Goal: Use online tool/utility: Utilize a website feature to perform a specific function

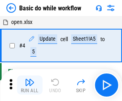
click at [30, 85] on img "button" at bounding box center [30, 83] width 10 height 10
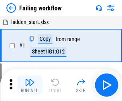
click at [30, 85] on img "button" at bounding box center [30, 83] width 10 height 10
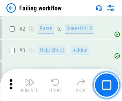
scroll to position [170, 0]
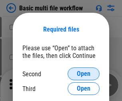
click at [84, 74] on span "Open" at bounding box center [84, 74] width 14 height 6
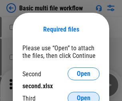
click at [84, 95] on span "Open" at bounding box center [84, 98] width 14 height 6
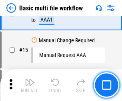
click at [30, 85] on img "button" at bounding box center [30, 83] width 10 height 10
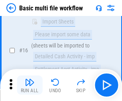
click at [30, 85] on img "button" at bounding box center [30, 83] width 10 height 10
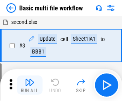
click at [30, 85] on img "button" at bounding box center [30, 83] width 10 height 10
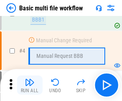
click at [30, 85] on img "button" at bounding box center [30, 83] width 10 height 10
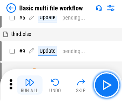
click at [30, 85] on img "button" at bounding box center [30, 83] width 10 height 10
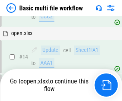
scroll to position [477, 0]
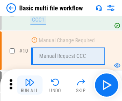
click at [30, 85] on img "button" at bounding box center [30, 83] width 10 height 10
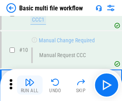
click at [30, 85] on img "button" at bounding box center [30, 83] width 10 height 10
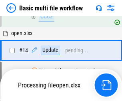
scroll to position [419, 0]
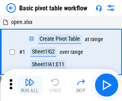
click at [30, 85] on img "button" at bounding box center [30, 83] width 10 height 10
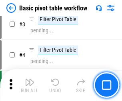
scroll to position [192, 0]
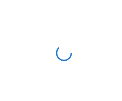
scroll to position [3, 0]
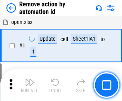
scroll to position [30, 0]
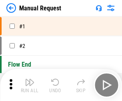
click at [30, 85] on img "button" at bounding box center [30, 83] width 10 height 10
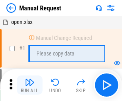
click at [30, 85] on img "button" at bounding box center [30, 83] width 10 height 10
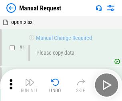
scroll to position [27, 0]
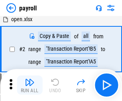
click at [30, 85] on img "button" at bounding box center [30, 83] width 10 height 10
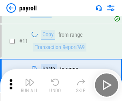
scroll to position [58, 0]
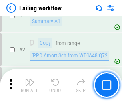
scroll to position [129, 0]
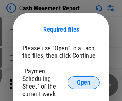
click at [84, 83] on span "Open" at bounding box center [84, 83] width 14 height 6
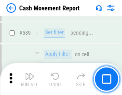
scroll to position [3557, 0]
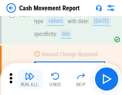
click at [30, 79] on img "button" at bounding box center [30, 77] width 10 height 10
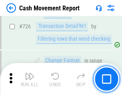
scroll to position [4182, 0]
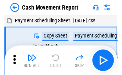
scroll to position [14, 0]
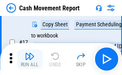
click at [30, 59] on img "button" at bounding box center [30, 57] width 10 height 10
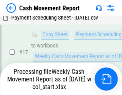
scroll to position [167, 0]
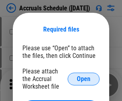
click at [84, 79] on span "Open" at bounding box center [84, 79] width 14 height 6
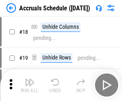
click at [30, 85] on img "button" at bounding box center [30, 83] width 10 height 10
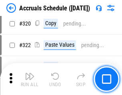
scroll to position [1491, 0]
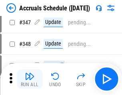
click at [30, 79] on img "button" at bounding box center [30, 77] width 10 height 10
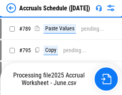
scroll to position [3367, 0]
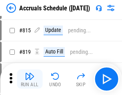
click at [30, 79] on img "button" at bounding box center [30, 77] width 10 height 10
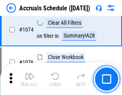
scroll to position [4801, 0]
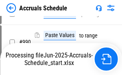
scroll to position [4083, 0]
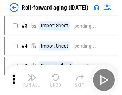
scroll to position [1, 0]
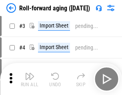
click at [30, 79] on img "button" at bounding box center [30, 77] width 10 height 10
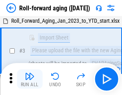
click at [30, 79] on img "button" at bounding box center [30, 77] width 10 height 10
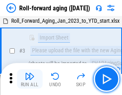
scroll to position [52, 0]
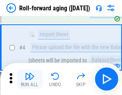
click at [30, 79] on img "button" at bounding box center [30, 77] width 10 height 10
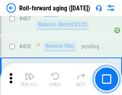
scroll to position [2780, 0]
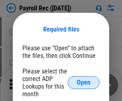
click at [84, 83] on span "Open" at bounding box center [84, 83] width 14 height 6
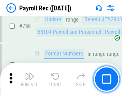
scroll to position [4814, 0]
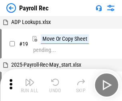
click at [30, 85] on img "button" at bounding box center [30, 83] width 10 height 10
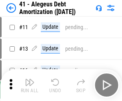
click at [30, 85] on img "button" at bounding box center [30, 83] width 10 height 10
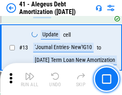
scroll to position [99, 0]
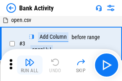
click at [30, 65] on img "button" at bounding box center [30, 63] width 10 height 10
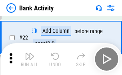
scroll to position [215, 0]
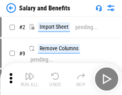
click at [30, 79] on img "button" at bounding box center [30, 77] width 10 height 10
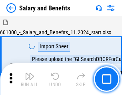
scroll to position [11, 0]
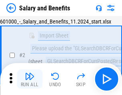
click at [30, 79] on img "button" at bounding box center [30, 77] width 10 height 10
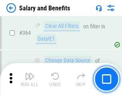
scroll to position [3775, 0]
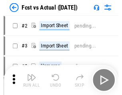
scroll to position [10, 0]
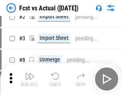
click at [30, 79] on img "button" at bounding box center [30, 77] width 10 height 10
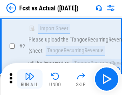
click at [30, 79] on img "button" at bounding box center [30, 77] width 10 height 10
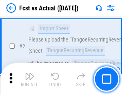
scroll to position [75, 0]
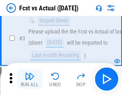
click at [30, 79] on img "button" at bounding box center [30, 77] width 10 height 10
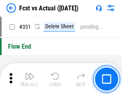
scroll to position [3837, 0]
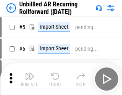
scroll to position [17, 0]
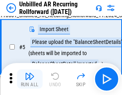
click at [30, 79] on img "button" at bounding box center [30, 77] width 10 height 10
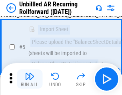
click at [30, 79] on img "button" at bounding box center [30, 77] width 10 height 10
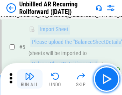
scroll to position [75, 0]
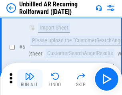
click at [30, 79] on img "button" at bounding box center [30, 77] width 10 height 10
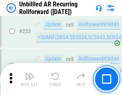
scroll to position [2723, 0]
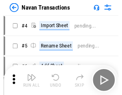
scroll to position [13, 0]
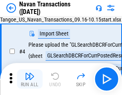
click at [30, 79] on img "button" at bounding box center [30, 77] width 10 height 10
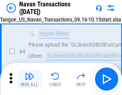
click at [30, 79] on img "button" at bounding box center [30, 77] width 10 height 10
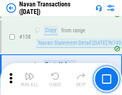
scroll to position [2599, 0]
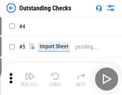
click at [30, 79] on img "button" at bounding box center [30, 77] width 10 height 10
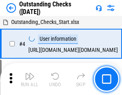
scroll to position [34, 0]
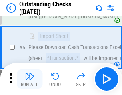
click at [30, 79] on img "button" at bounding box center [30, 77] width 10 height 10
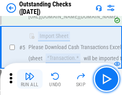
scroll to position [84, 0]
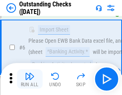
click at [30, 79] on img "button" at bounding box center [30, 77] width 10 height 10
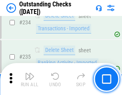
scroll to position [2434, 0]
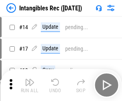
click at [30, 85] on img "button" at bounding box center [30, 83] width 10 height 10
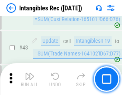
scroll to position [312, 0]
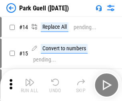
click at [30, 79] on img "button" at bounding box center [30, 83] width 10 height 10
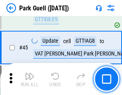
scroll to position [1002, 0]
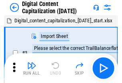
scroll to position [23, 0]
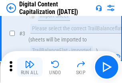
click at [30, 67] on img "button" at bounding box center [30, 65] width 10 height 10
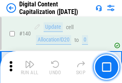
scroll to position [850, 0]
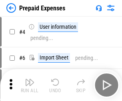
click at [30, 79] on img "button" at bounding box center [30, 83] width 10 height 10
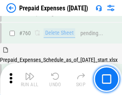
scroll to position [2222, 0]
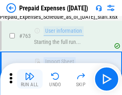
click at [30, 79] on img "button" at bounding box center [30, 77] width 10 height 10
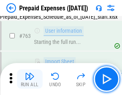
scroll to position [2269, 0]
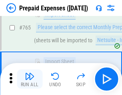
click at [30, 79] on img "button" at bounding box center [30, 77] width 10 height 10
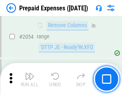
scroll to position [8379, 0]
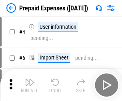
click at [30, 85] on img "button" at bounding box center [30, 83] width 10 height 10
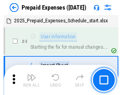
scroll to position [35, 0]
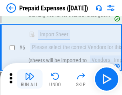
click at [30, 79] on img "button" at bounding box center [30, 77] width 10 height 10
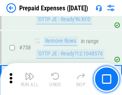
scroll to position [2856, 0]
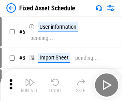
click at [30, 85] on img "button" at bounding box center [30, 83] width 10 height 10
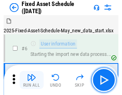
scroll to position [43, 0]
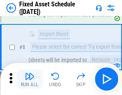
click at [30, 79] on img "button" at bounding box center [30, 77] width 10 height 10
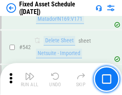
scroll to position [2858, 0]
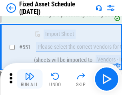
click at [30, 79] on img "button" at bounding box center [30, 77] width 10 height 10
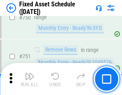
scroll to position [3908, 0]
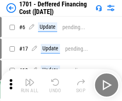
click at [30, 85] on img "button" at bounding box center [30, 83] width 10 height 10
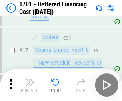
scroll to position [96, 0]
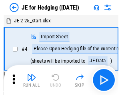
scroll to position [1, 0]
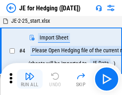
click at [30, 79] on img "button" at bounding box center [30, 77] width 10 height 10
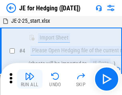
click at [30, 79] on img "button" at bounding box center [30, 77] width 10 height 10
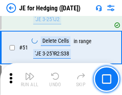
scroll to position [519, 0]
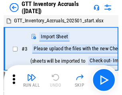
scroll to position [1, 0]
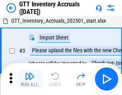
click at [30, 79] on img "button" at bounding box center [30, 77] width 10 height 10
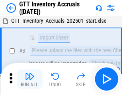
click at [30, 79] on img "button" at bounding box center [30, 77] width 10 height 10
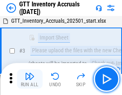
scroll to position [52, 0]
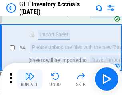
click at [30, 79] on img "button" at bounding box center [30, 77] width 10 height 10
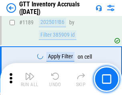
scroll to position [6545, 0]
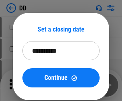
click at [30, 85] on img "button" at bounding box center [30, 83] width 10 height 10
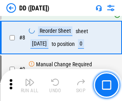
scroll to position [77, 0]
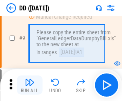
click at [30, 85] on img "button" at bounding box center [30, 83] width 10 height 10
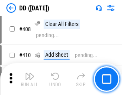
scroll to position [3586, 0]
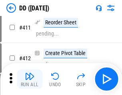
click at [30, 79] on img "button" at bounding box center [30, 77] width 10 height 10
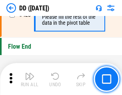
scroll to position [3836, 0]
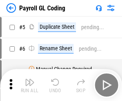
click at [30, 85] on img "button" at bounding box center [30, 83] width 10 height 10
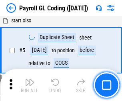
scroll to position [96, 0]
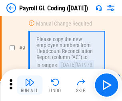
click at [30, 85] on img "button" at bounding box center [30, 83] width 10 height 10
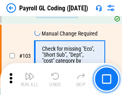
scroll to position [1881, 0]
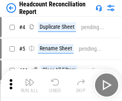
click at [30, 85] on img "button" at bounding box center [30, 83] width 10 height 10
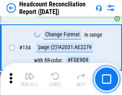
scroll to position [964, 0]
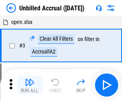
click at [30, 85] on img "button" at bounding box center [30, 83] width 10 height 10
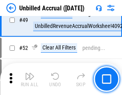
scroll to position [727, 0]
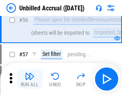
click at [30, 79] on img "button" at bounding box center [30, 77] width 10 height 10
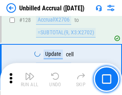
scroll to position [2388, 0]
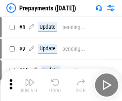
click at [30, 85] on img "button" at bounding box center [30, 83] width 10 height 10
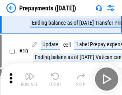
scroll to position [50, 0]
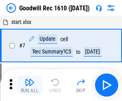
click at [30, 85] on img "button" at bounding box center [30, 83] width 10 height 10
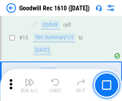
scroll to position [137, 0]
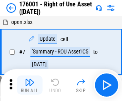
click at [30, 85] on img "button" at bounding box center [30, 83] width 10 height 10
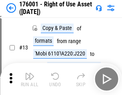
scroll to position [52, 0]
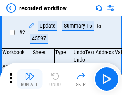
click at [30, 79] on img "button" at bounding box center [30, 77] width 10 height 10
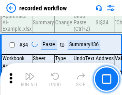
scroll to position [2505, 0]
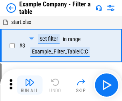
click at [30, 85] on img "button" at bounding box center [30, 83] width 10 height 10
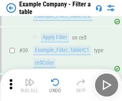
scroll to position [733, 0]
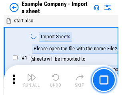
scroll to position [12, 0]
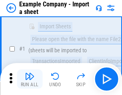
click at [30, 79] on img "button" at bounding box center [30, 77] width 10 height 10
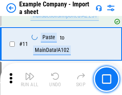
scroll to position [177, 0]
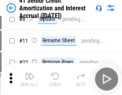
click at [30, 79] on img "button" at bounding box center [30, 77] width 10 height 10
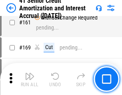
click at [30, 79] on img "button" at bounding box center [30, 77] width 10 height 10
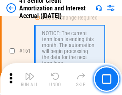
scroll to position [857, 0]
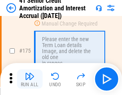
click at [30, 79] on img "button" at bounding box center [30, 77] width 10 height 10
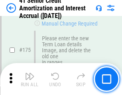
scroll to position [939, 0]
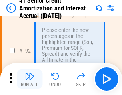
click at [30, 79] on img "button" at bounding box center [30, 77] width 10 height 10
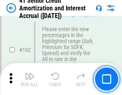
scroll to position [1023, 0]
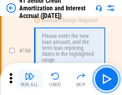
click at [30, 79] on img "button" at bounding box center [30, 77] width 10 height 10
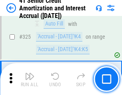
scroll to position [2048, 0]
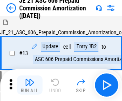
click at [30, 79] on img "button" at bounding box center [30, 83] width 10 height 10
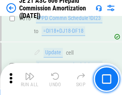
scroll to position [1497, 0]
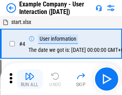
click at [30, 79] on img "button" at bounding box center [30, 77] width 10 height 10
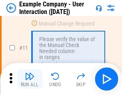
click at [30, 79] on img "button" at bounding box center [30, 77] width 10 height 10
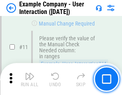
scroll to position [174, 0]
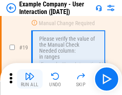
click at [30, 79] on img "button" at bounding box center [30, 77] width 10 height 10
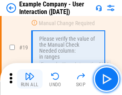
click at [30, 79] on img "button" at bounding box center [30, 77] width 10 height 10
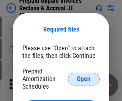
click at [84, 79] on span "Open" at bounding box center [84, 79] width 14 height 6
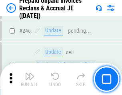
scroll to position [1082, 0]
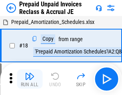
click at [30, 79] on img "button" at bounding box center [30, 77] width 10 height 10
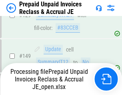
scroll to position [1041, 0]
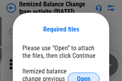
click at [84, 76] on span "Open" at bounding box center [84, 79] width 14 height 6
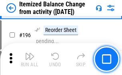
scroll to position [1543, 0]
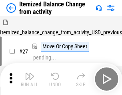
scroll to position [12, 0]
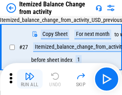
click at [30, 79] on img "button" at bounding box center [30, 77] width 10 height 10
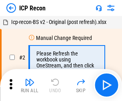
scroll to position [4, 0]
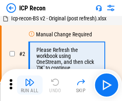
click at [30, 85] on img "button" at bounding box center [30, 83] width 10 height 10
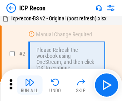
click at [30, 85] on img "button" at bounding box center [30, 83] width 10 height 10
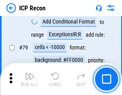
scroll to position [786, 0]
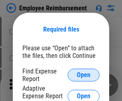
click at [84, 75] on span "Open" at bounding box center [84, 75] width 14 height 6
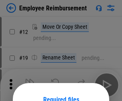
scroll to position [71, 0]
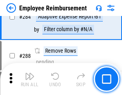
scroll to position [2179, 0]
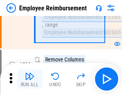
click at [30, 79] on img "button" at bounding box center [30, 77] width 10 height 10
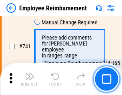
scroll to position [5624, 0]
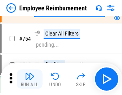
click at [30, 79] on img "button" at bounding box center [30, 77] width 10 height 10
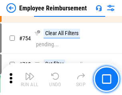
click at [30, 79] on img "button" at bounding box center [30, 77] width 10 height 10
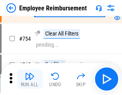
click at [30, 79] on img "button" at bounding box center [30, 77] width 10 height 10
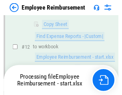
scroll to position [163, 0]
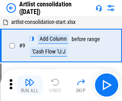
click at [30, 85] on img "button" at bounding box center [30, 83] width 10 height 10
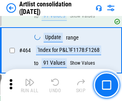
scroll to position [3510, 0]
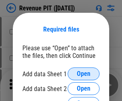
click at [84, 74] on span "Open" at bounding box center [84, 74] width 14 height 6
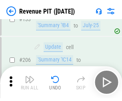
scroll to position [814, 0]
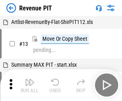
scroll to position [12, 0]
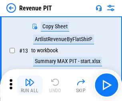
click at [30, 85] on img "button" at bounding box center [30, 83] width 10 height 10
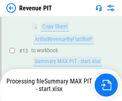
scroll to position [158, 0]
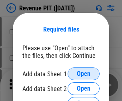
click at [84, 74] on span "Open" at bounding box center [84, 74] width 14 height 6
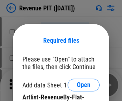
scroll to position [11, 0]
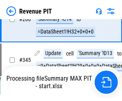
scroll to position [770, 0]
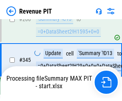
scroll to position [770, 0]
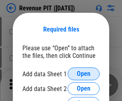
click at [84, 74] on span "Open" at bounding box center [84, 74] width 14 height 6
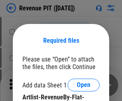
scroll to position [11, 0]
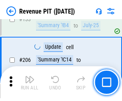
scroll to position [814, 0]
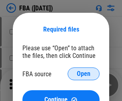
click at [84, 74] on span "Open" at bounding box center [84, 74] width 14 height 6
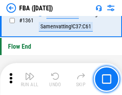
scroll to position [8608, 0]
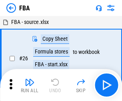
scroll to position [8, 0]
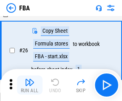
click at [30, 85] on img "button" at bounding box center [30, 83] width 10 height 10
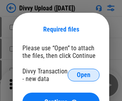
click at [84, 75] on span "Open" at bounding box center [84, 75] width 14 height 6
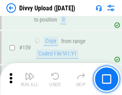
scroll to position [830, 0]
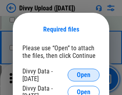
click at [84, 75] on span "Open" at bounding box center [84, 75] width 14 height 6
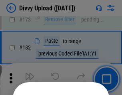
scroll to position [900, 0]
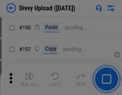
scroll to position [1012, 0]
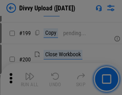
scroll to position [1166, 0]
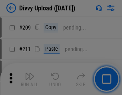
scroll to position [1362, 0]
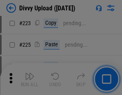
scroll to position [1600, 0]
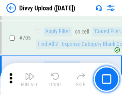
scroll to position [5483, 0]
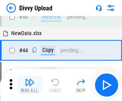
click at [30, 85] on img "button" at bounding box center [30, 83] width 10 height 10
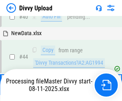
scroll to position [88, 0]
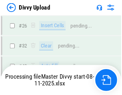
scroll to position [830, 0]
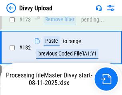
scroll to position [897, 0]
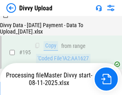
scroll to position [1120, 0]
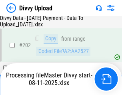
scroll to position [1297, 0]
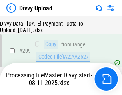
scroll to position [1474, 0]
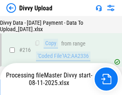
scroll to position [1650, 0]
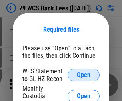
click at [84, 75] on span "Open" at bounding box center [84, 75] width 14 height 6
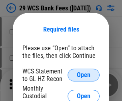
click at [84, 75] on span "Open" at bounding box center [84, 75] width 14 height 6
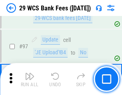
scroll to position [781, 0]
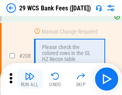
click at [30, 79] on img "button" at bounding box center [30, 77] width 10 height 10
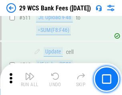
scroll to position [4033, 0]
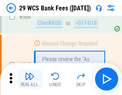
click at [30, 79] on img "button" at bounding box center [30, 77] width 10 height 10
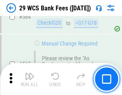
scroll to position [4335, 0]
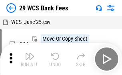
scroll to position [14, 0]
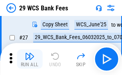
click at [30, 59] on img "button" at bounding box center [30, 57] width 10 height 10
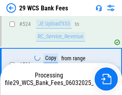
scroll to position [4279, 0]
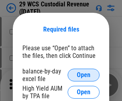
click at [84, 75] on span "Open" at bounding box center [84, 75] width 14 height 6
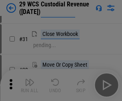
scroll to position [172, 0]
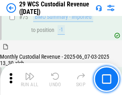
scroll to position [837, 0]
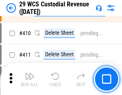
click at [30, 79] on img "button" at bounding box center [30, 77] width 10 height 10
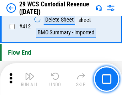
scroll to position [3828, 0]
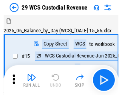
scroll to position [19, 0]
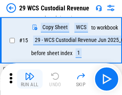
click at [30, 79] on img "button" at bounding box center [30, 77] width 10 height 10
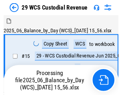
scroll to position [19, 0]
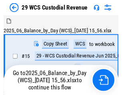
scroll to position [15, 0]
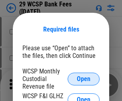
click at [84, 79] on span "Open" at bounding box center [84, 79] width 14 height 6
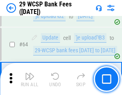
scroll to position [481, 0]
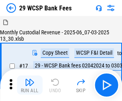
click at [30, 79] on img "button" at bounding box center [30, 83] width 10 height 10
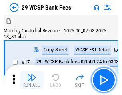
scroll to position [19, 0]
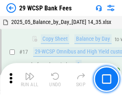
scroll to position [2002, 0]
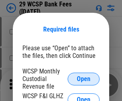
click at [84, 79] on span "Open" at bounding box center [84, 79] width 14 height 6
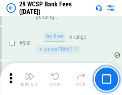
scroll to position [3080, 0]
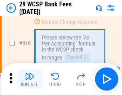
click at [30, 79] on img "button" at bounding box center [30, 77] width 10 height 10
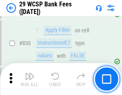
scroll to position [5086, 0]
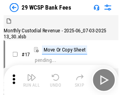
scroll to position [19, 0]
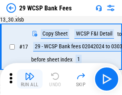
click at [30, 79] on img "button" at bounding box center [30, 77] width 10 height 10
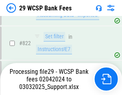
scroll to position [5077, 0]
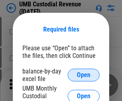
click at [84, 75] on span "Open" at bounding box center [84, 75] width 14 height 6
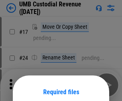
scroll to position [63, 0]
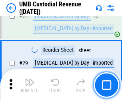
scroll to position [158, 0]
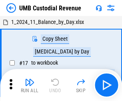
scroll to position [6, 0]
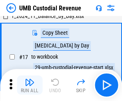
click at [30, 85] on img "button" at bounding box center [30, 83] width 10 height 10
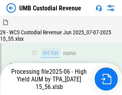
scroll to position [173, 0]
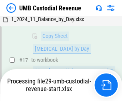
scroll to position [158, 0]
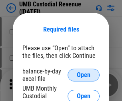
click at [84, 75] on span "Open" at bounding box center [84, 75] width 14 height 6
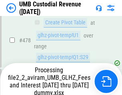
scroll to position [3205, 0]
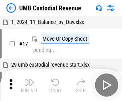
scroll to position [6, 0]
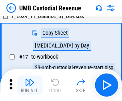
click at [30, 85] on img "button" at bounding box center [30, 83] width 10 height 10
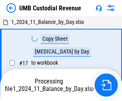
scroll to position [6, 0]
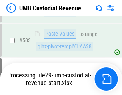
scroll to position [3205, 0]
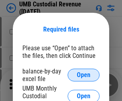
click at [84, 75] on span "Open" at bounding box center [84, 75] width 14 height 6
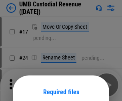
scroll to position [63, 0]
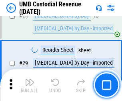
scroll to position [158, 0]
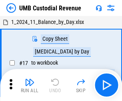
scroll to position [6, 0]
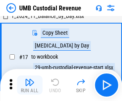
click at [30, 85] on img "button" at bounding box center [30, 83] width 10 height 10
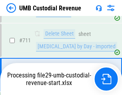
scroll to position [4861, 0]
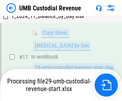
scroll to position [158, 0]
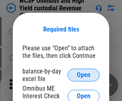
click at [84, 75] on span "Open" at bounding box center [84, 75] width 14 height 6
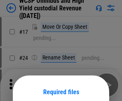
scroll to position [63, 0]
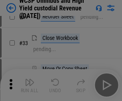
scroll to position [183, 0]
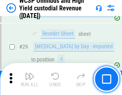
scroll to position [167, 0]
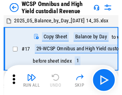
scroll to position [4, 0]
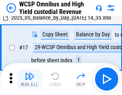
click at [30, 79] on img "button" at bounding box center [30, 77] width 10 height 10
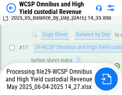
scroll to position [167, 0]
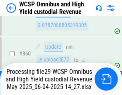
scroll to position [6697, 0]
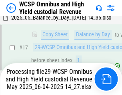
scroll to position [167, 0]
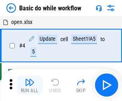
click at [30, 85] on img "button" at bounding box center [30, 83] width 10 height 10
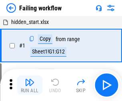
click at [30, 85] on img "button" at bounding box center [30, 83] width 10 height 10
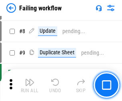
scroll to position [170, 0]
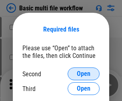
click at [84, 74] on span "Open" at bounding box center [84, 74] width 14 height 6
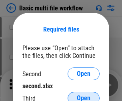
click at [84, 95] on span "Open" at bounding box center [84, 98] width 14 height 6
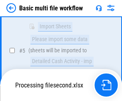
scroll to position [279, 0]
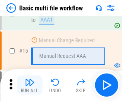
click at [30, 85] on img "button" at bounding box center [30, 83] width 10 height 10
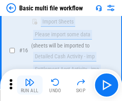
click at [30, 85] on img "button" at bounding box center [30, 83] width 10 height 10
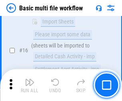
scroll to position [533, 0]
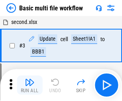
click at [30, 85] on img "button" at bounding box center [30, 83] width 10 height 10
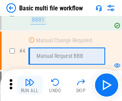
click at [30, 85] on img "button" at bounding box center [30, 83] width 10 height 10
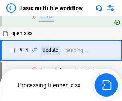
scroll to position [477, 0]
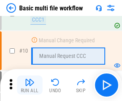
click at [30, 85] on img "button" at bounding box center [30, 83] width 10 height 10
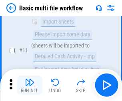
click at [30, 85] on img "button" at bounding box center [30, 83] width 10 height 10
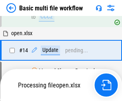
scroll to position [419, 0]
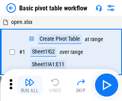
click at [30, 85] on img "button" at bounding box center [30, 83] width 10 height 10
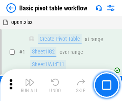
scroll to position [192, 0]
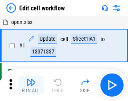
click at [30, 85] on img "button" at bounding box center [31, 83] width 10 height 10
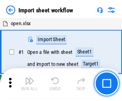
scroll to position [3, 0]
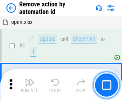
scroll to position [30, 0]
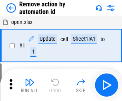
scroll to position [30, 0]
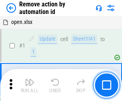
scroll to position [30, 0]
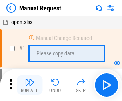
click at [30, 85] on img "button" at bounding box center [30, 83] width 10 height 10
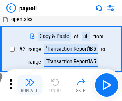
click at [30, 85] on img "button" at bounding box center [30, 83] width 10 height 10
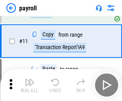
scroll to position [58, 0]
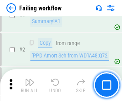
scroll to position [129, 0]
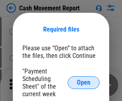
click at [84, 83] on span "Open" at bounding box center [84, 83] width 14 height 6
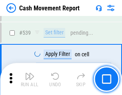
scroll to position [3557, 0]
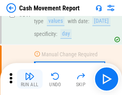
click at [30, 79] on img "button" at bounding box center [30, 77] width 10 height 10
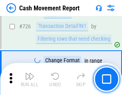
scroll to position [4182, 0]
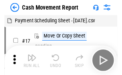
scroll to position [14, 0]
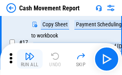
click at [30, 59] on img "button" at bounding box center [30, 57] width 10 height 10
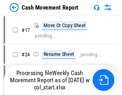
scroll to position [4, 0]
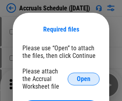
click at [84, 79] on span "Open" at bounding box center [84, 79] width 14 height 6
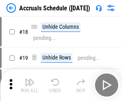
scroll to position [77, 0]
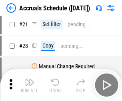
click at [30, 85] on img "button" at bounding box center [30, 83] width 10 height 10
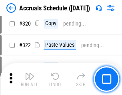
scroll to position [1491, 0]
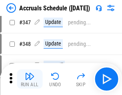
click at [30, 79] on img "button" at bounding box center [30, 77] width 10 height 10
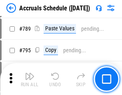
scroll to position [3367, 0]
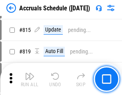
click at [30, 79] on img "button" at bounding box center [30, 77] width 10 height 10
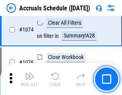
scroll to position [4801, 0]
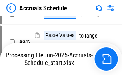
scroll to position [4409, 0]
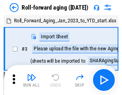
scroll to position [1, 0]
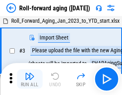
click at [30, 79] on img "button" at bounding box center [30, 77] width 10 height 10
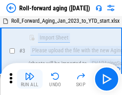
click at [30, 79] on img "button" at bounding box center [30, 77] width 10 height 10
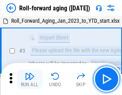
scroll to position [52, 0]
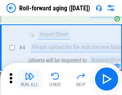
click at [30, 79] on img "button" at bounding box center [30, 77] width 10 height 10
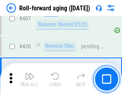
scroll to position [2780, 0]
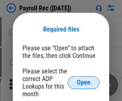
click at [84, 83] on span "Open" at bounding box center [84, 83] width 14 height 6
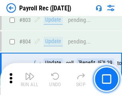
scroll to position [5093, 0]
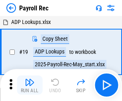
click at [30, 85] on img "button" at bounding box center [30, 83] width 10 height 10
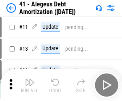
click at [30, 85] on img "button" at bounding box center [30, 83] width 10 height 10
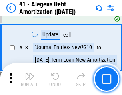
scroll to position [99, 0]
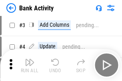
click at [30, 65] on img "button" at bounding box center [30, 63] width 10 height 10
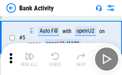
scroll to position [42, 0]
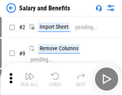
click at [30, 79] on img "button" at bounding box center [30, 77] width 10 height 10
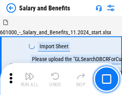
scroll to position [11, 0]
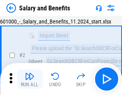
click at [30, 79] on img "button" at bounding box center [30, 77] width 10 height 10
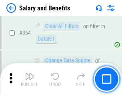
scroll to position [3775, 0]
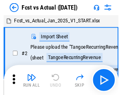
scroll to position [10, 0]
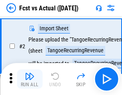
click at [30, 79] on img "button" at bounding box center [30, 77] width 10 height 10
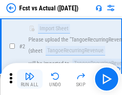
click at [30, 79] on img "button" at bounding box center [30, 77] width 10 height 10
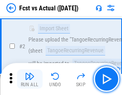
scroll to position [75, 0]
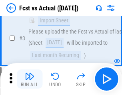
click at [30, 79] on img "button" at bounding box center [30, 77] width 10 height 10
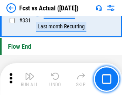
scroll to position [3837, 0]
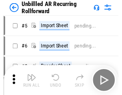
scroll to position [17, 0]
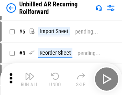
click at [30, 79] on img "button" at bounding box center [30, 77] width 10 height 10
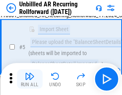
click at [30, 79] on img "button" at bounding box center [30, 77] width 10 height 10
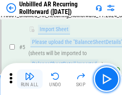
scroll to position [75, 0]
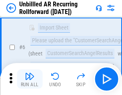
click at [30, 79] on img "button" at bounding box center [30, 77] width 10 height 10
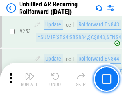
scroll to position [2723, 0]
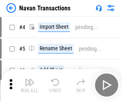
click at [30, 79] on img "button" at bounding box center [30, 83] width 10 height 10
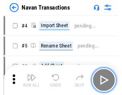
scroll to position [13, 0]
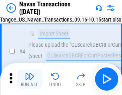
click at [30, 79] on img "button" at bounding box center [30, 77] width 10 height 10
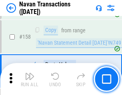
scroll to position [2599, 0]
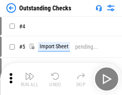
click at [30, 79] on img "button" at bounding box center [30, 77] width 10 height 10
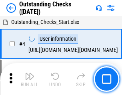
scroll to position [34, 0]
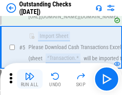
click at [30, 79] on img "button" at bounding box center [30, 77] width 10 height 10
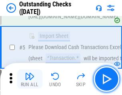
scroll to position [84, 0]
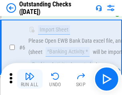
click at [30, 79] on img "button" at bounding box center [30, 77] width 10 height 10
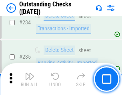
scroll to position [2434, 0]
